Goal: Navigation & Orientation: Find specific page/section

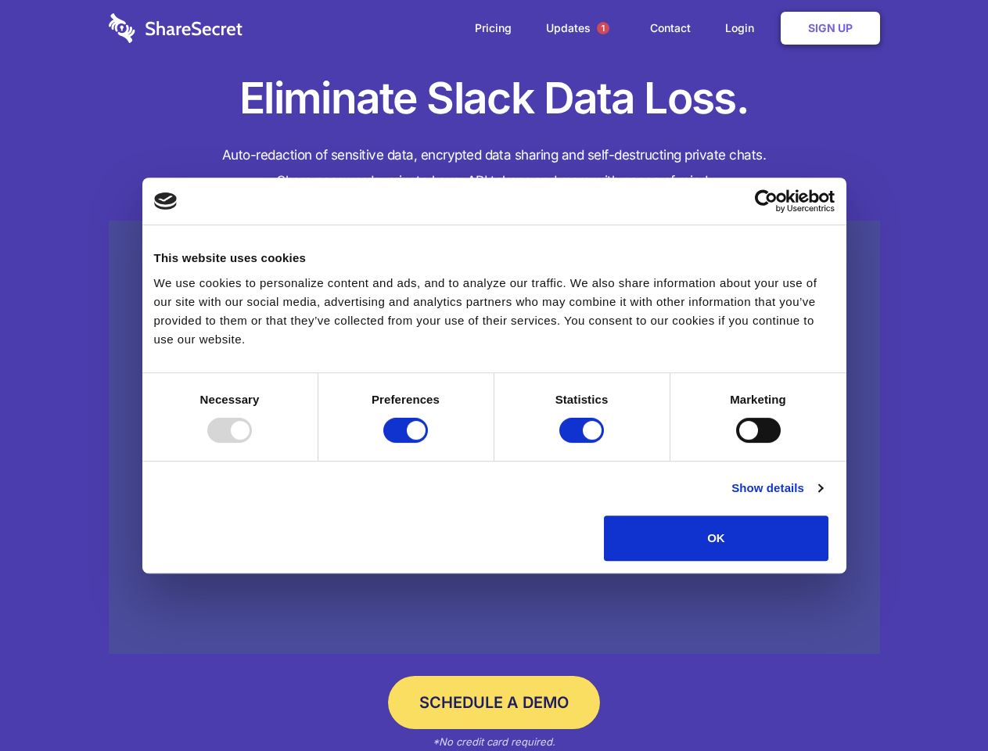
click at [252, 443] on div at bounding box center [229, 430] width 45 height 25
click at [428, 443] on input "Preferences" at bounding box center [405, 430] width 45 height 25
checkbox input "false"
click at [584, 443] on input "Statistics" at bounding box center [581, 430] width 45 height 25
checkbox input "false"
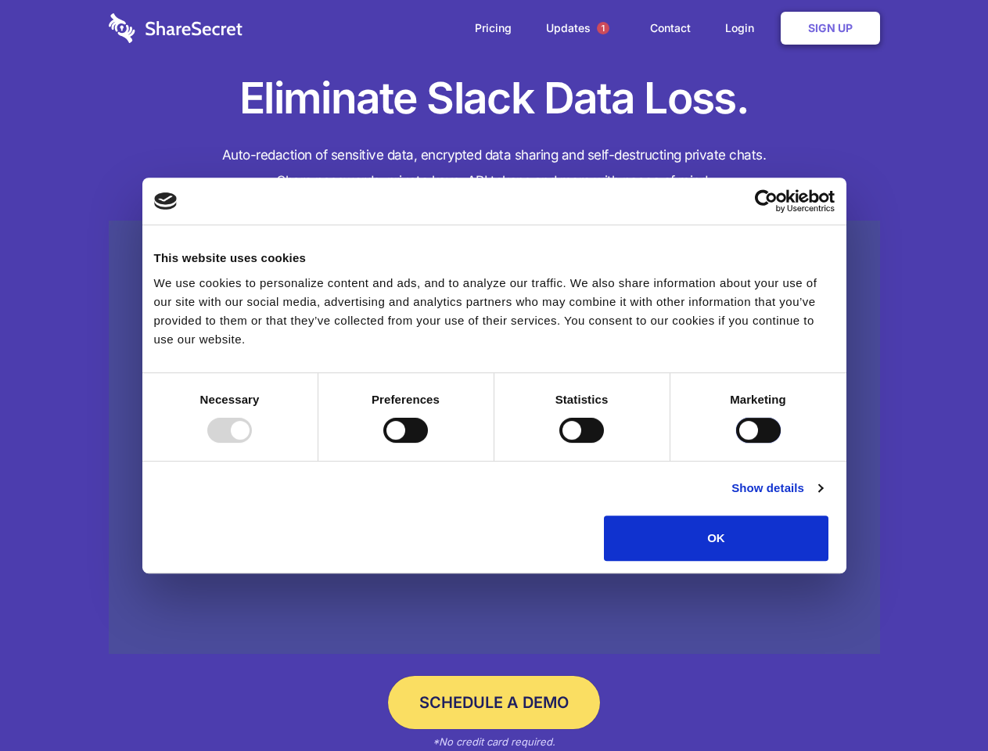
click at [736, 443] on input "Marketing" at bounding box center [758, 430] width 45 height 25
checkbox input "true"
click at [822, 498] on link "Show details" at bounding box center [776, 488] width 91 height 19
click at [0, 0] on li "Necessary 7 Necessary cookies help make a website usable by enabling basic func…" at bounding box center [0, 0] width 0 height 0
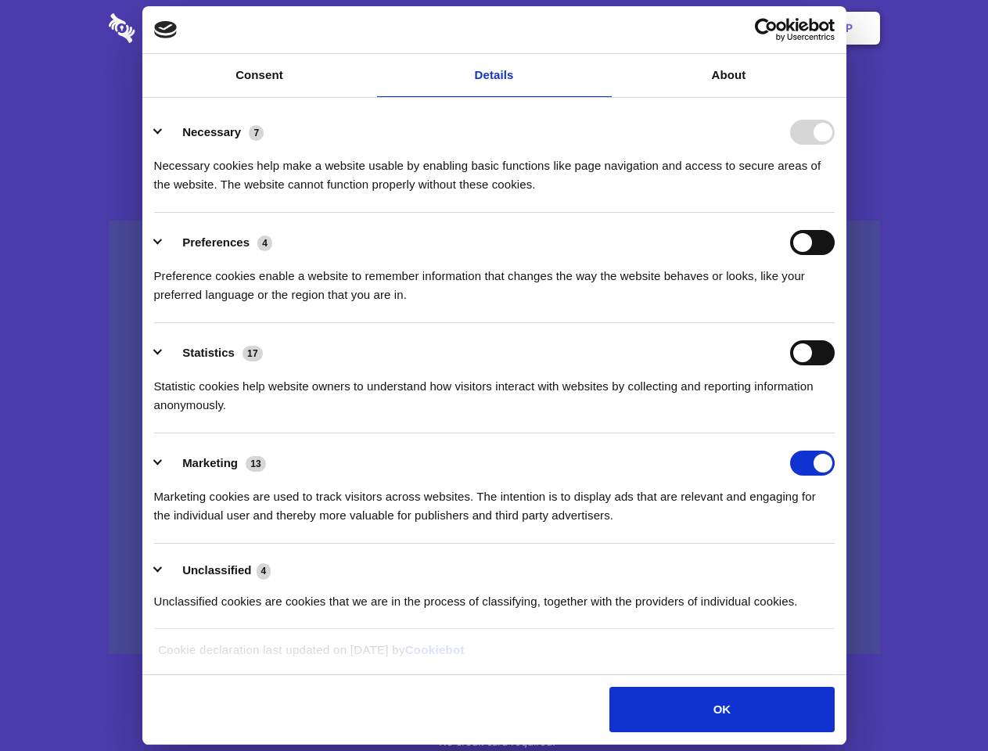
click at [602, 28] on span "1" at bounding box center [603, 28] width 13 height 13
